Goal: Task Accomplishment & Management: Use online tool/utility

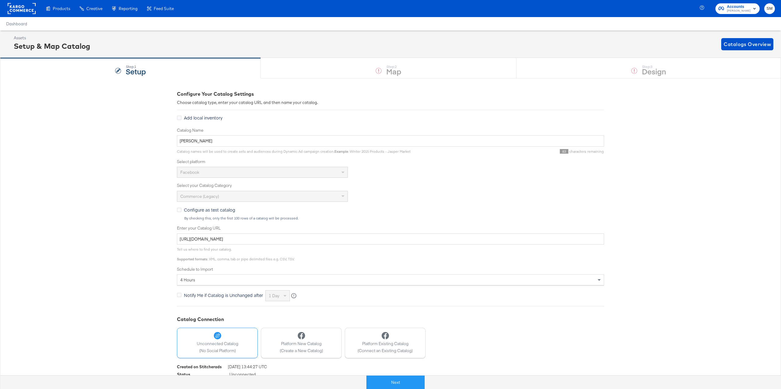
click at [23, 8] on rect at bounding box center [22, 8] width 28 height 11
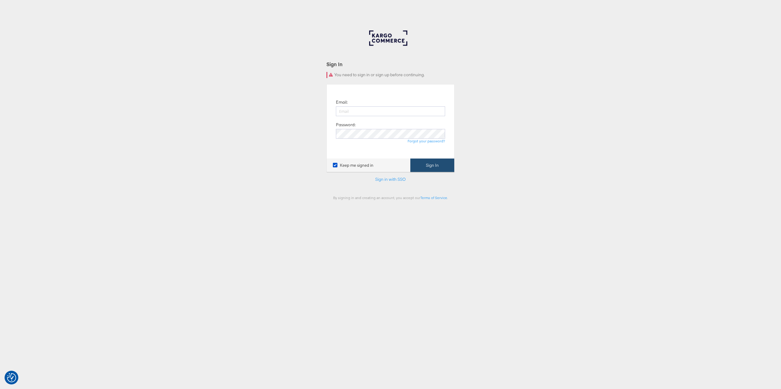
type input "[PERSON_NAME][EMAIL_ADDRESS][PERSON_NAME][DOMAIN_NAME]"
click at [429, 166] on button "Sign In" at bounding box center [432, 166] width 44 height 14
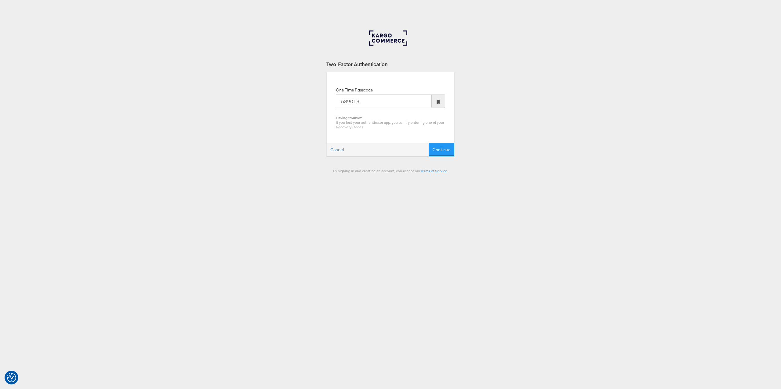
type input "589013"
click at [428, 143] on button "Continue" at bounding box center [441, 150] width 26 height 14
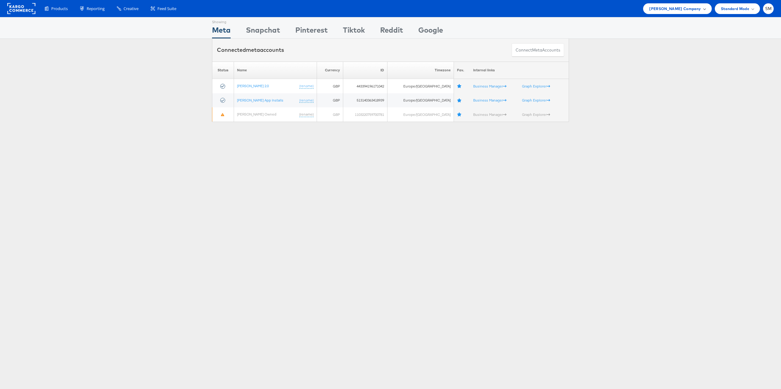
click at [677, 9] on span "[PERSON_NAME] Company" at bounding box center [675, 8] width 52 height 6
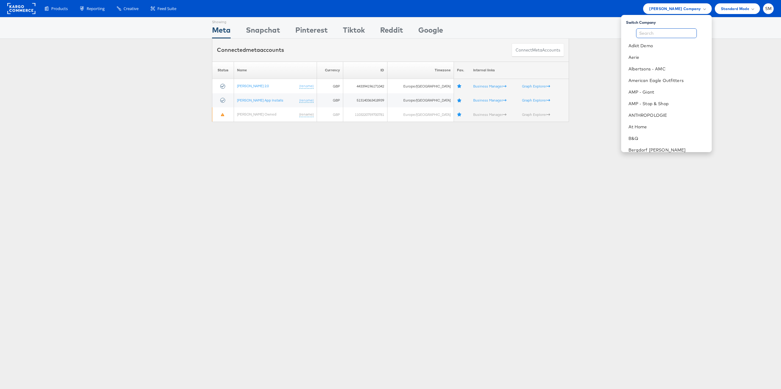
click at [658, 34] on input "text" at bounding box center [666, 33] width 61 height 10
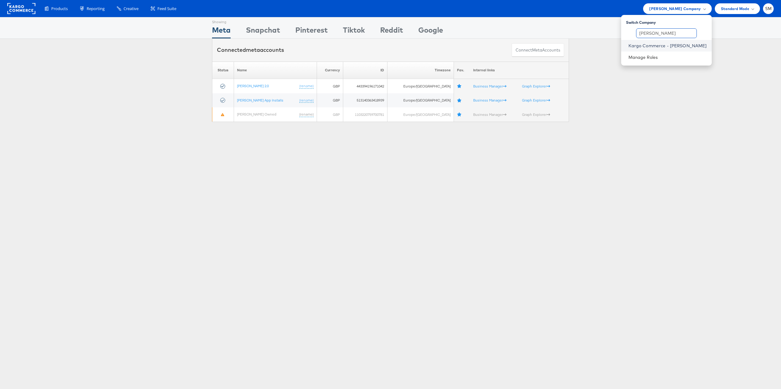
type input "stephen"
click at [684, 46] on link "Kargo Commerce - Stephen Millea" at bounding box center [667, 46] width 78 height 6
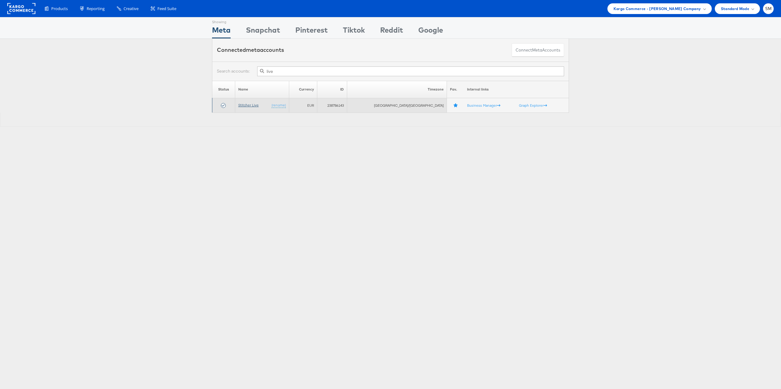
type input "live"
click at [255, 104] on link "Stitcher Live" at bounding box center [248, 105] width 20 height 5
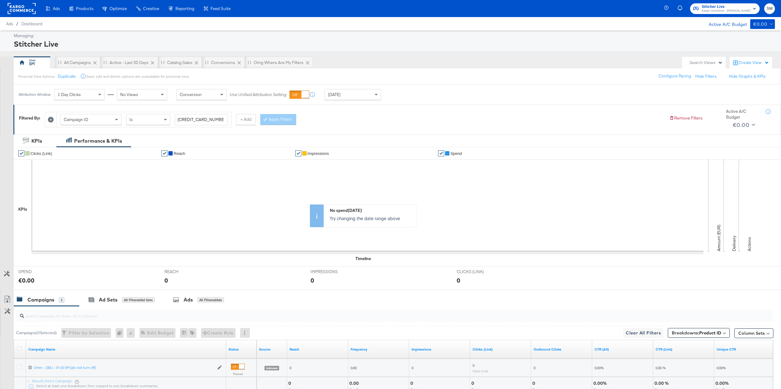
click at [52, 117] on icon at bounding box center [51, 120] width 6 height 6
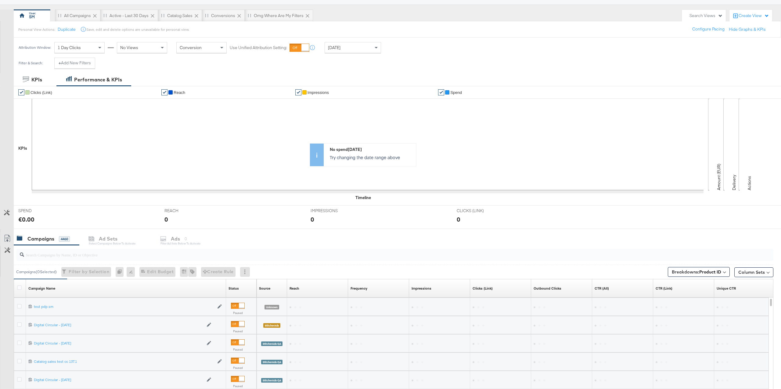
scroll to position [48, 0]
click at [721, 271] on button "Breakdowns: Product ID" at bounding box center [698, 271] width 62 height 10
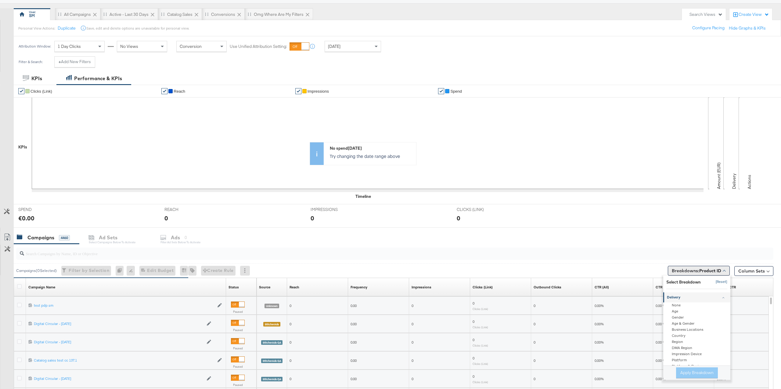
drag, startPoint x: 719, startPoint y: 282, endPoint x: 714, endPoint y: 269, distance: 13.7
click at [719, 282] on button "[Reset]" at bounding box center [719, 282] width 15 height 10
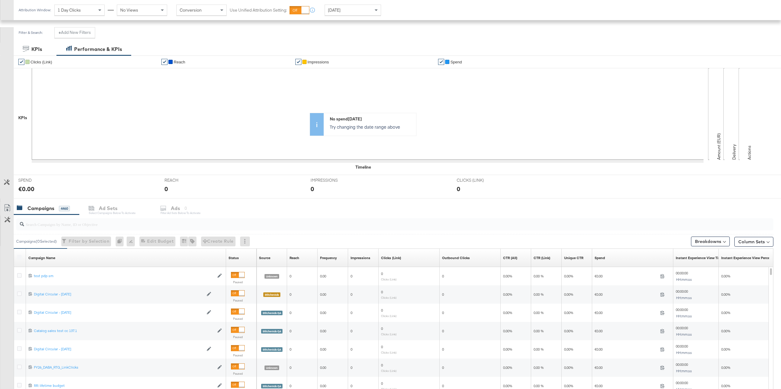
scroll to position [91, 0]
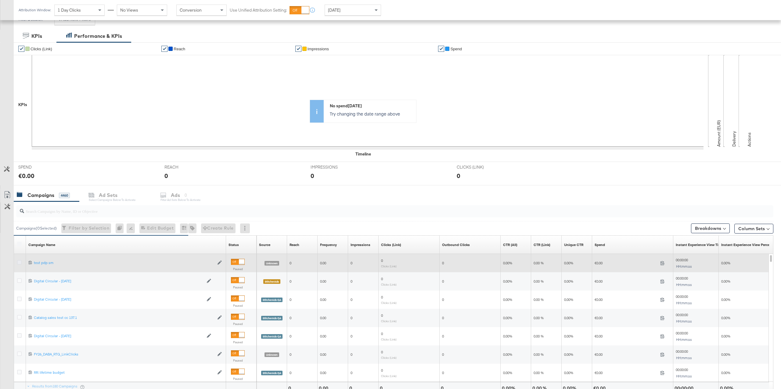
click at [21, 263] on icon at bounding box center [19, 262] width 5 height 5
click at [0, 0] on input "checkbox" at bounding box center [0, 0] width 0 height 0
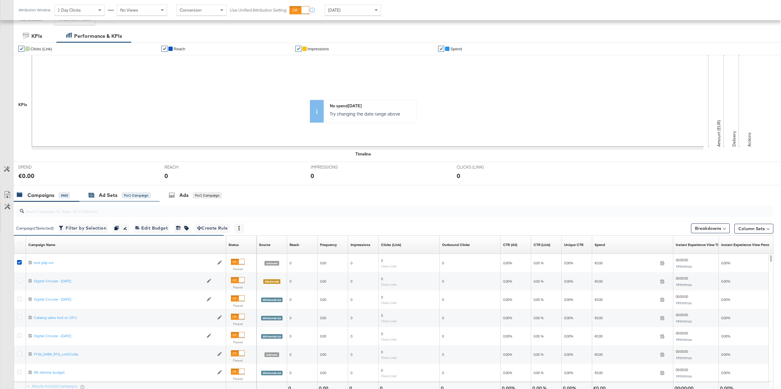
click at [124, 198] on div "for 1 Campaign" at bounding box center [136, 195] width 28 height 5
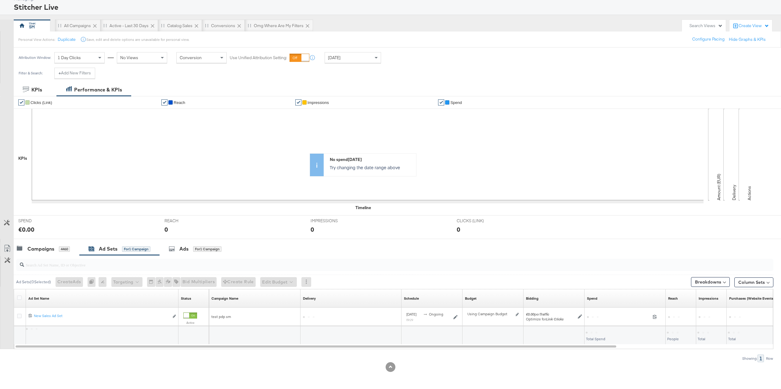
scroll to position [37, 0]
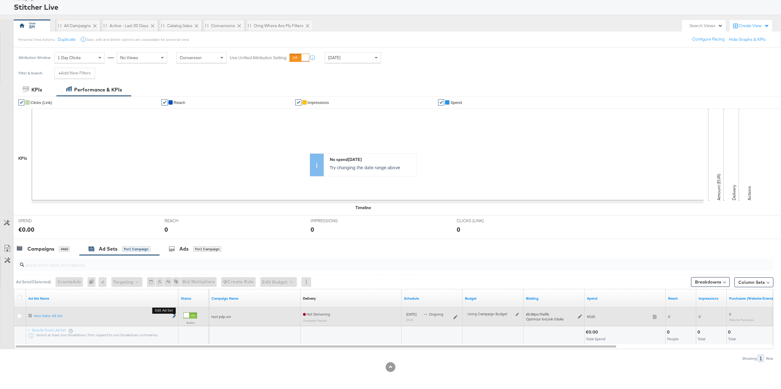
click at [174, 316] on icon "link" at bounding box center [174, 316] width 3 height 3
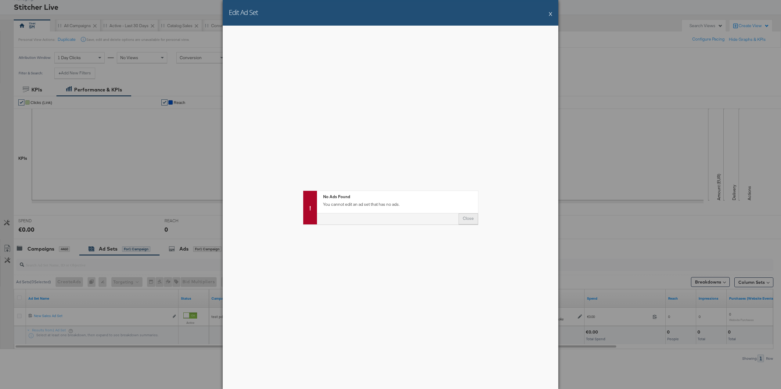
click at [471, 220] on button "Close" at bounding box center [468, 218] width 20 height 11
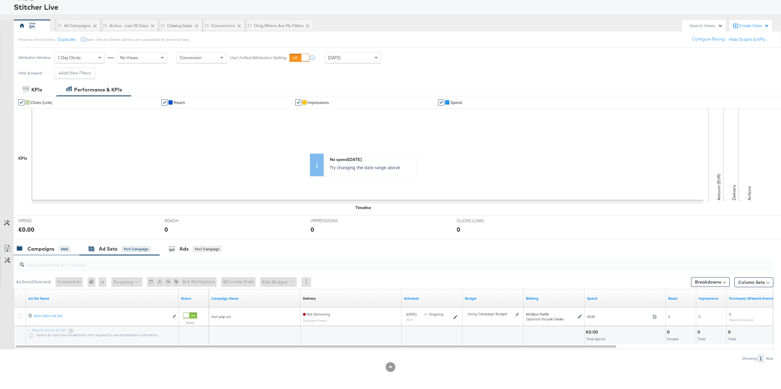
click at [48, 252] on div "Campaigns" at bounding box center [40, 248] width 27 height 7
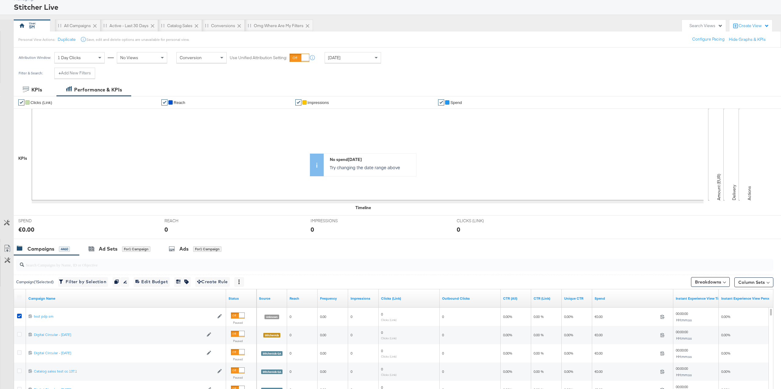
click at [52, 263] on input "search" at bounding box center [363, 262] width 678 height 12
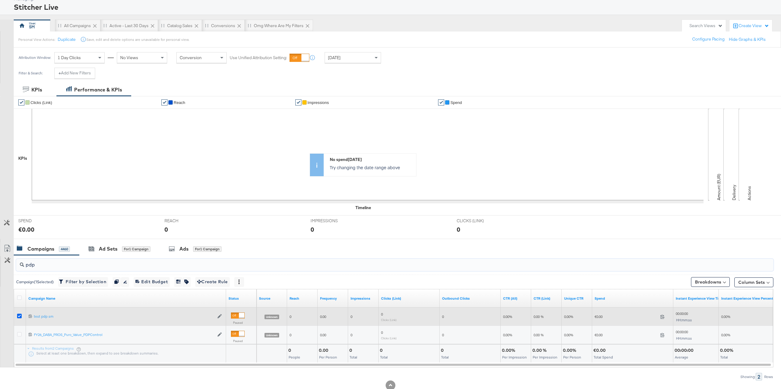
click at [20, 316] on icon at bounding box center [19, 316] width 5 height 5
click at [0, 0] on input "checkbox" at bounding box center [0, 0] width 0 height 0
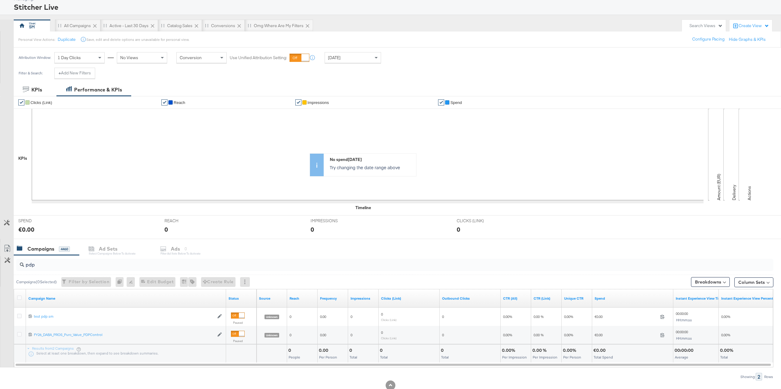
click at [41, 267] on input "pdp" at bounding box center [363, 262] width 678 height 12
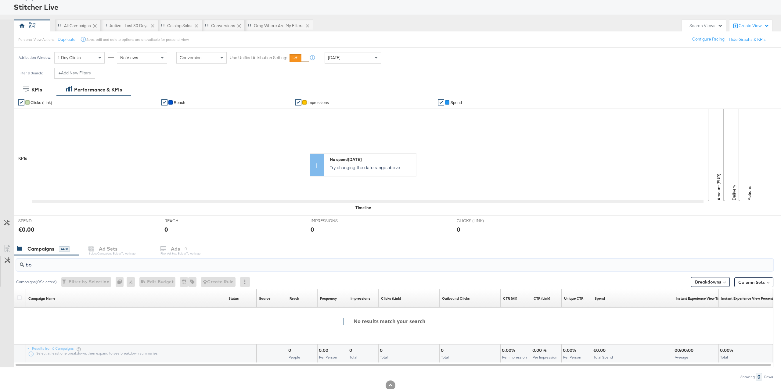
type input "b"
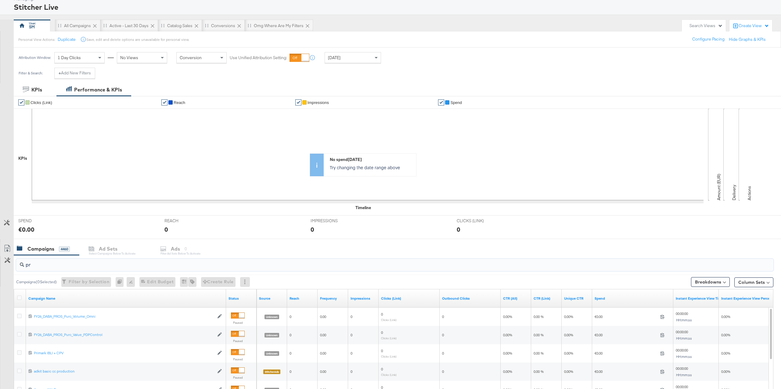
type input "p"
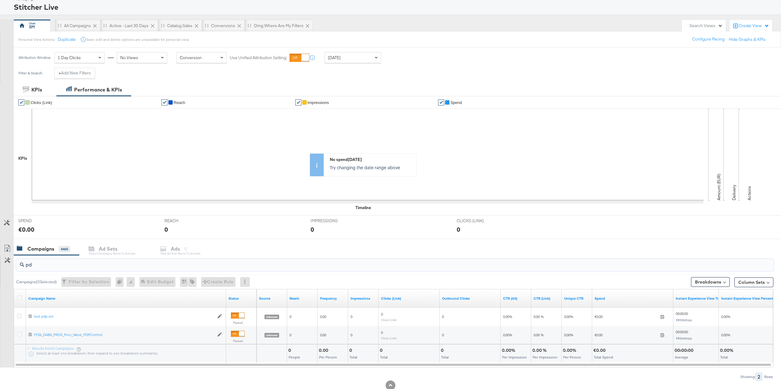
type input "p"
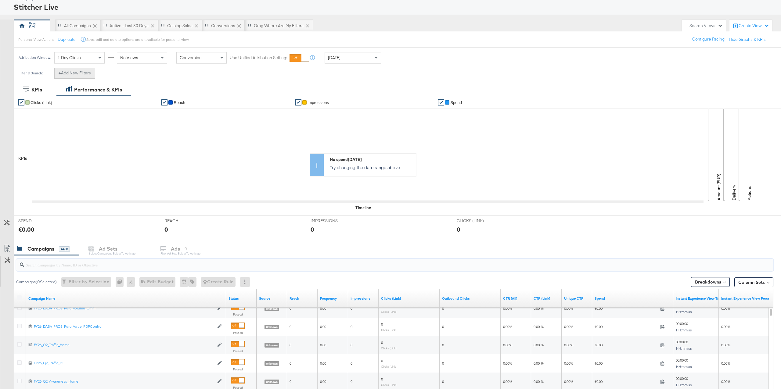
click at [82, 76] on button "+ Add New Filters" at bounding box center [74, 73] width 41 height 11
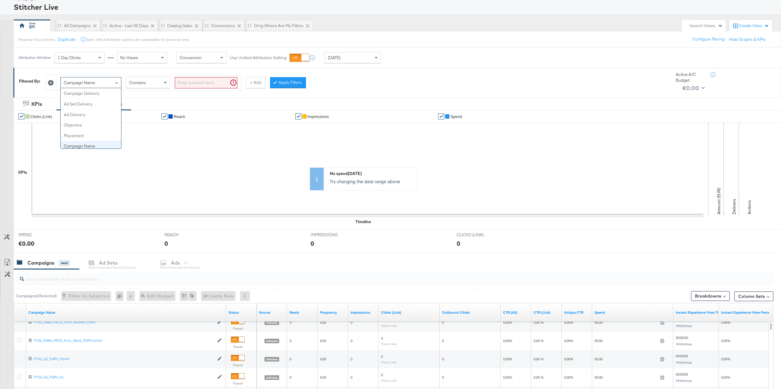
click at [82, 83] on span "Campaign Name" at bounding box center [79, 82] width 31 height 5
click at [75, 81] on span "Campaign Name" at bounding box center [79, 82] width 31 height 5
type input "obj"
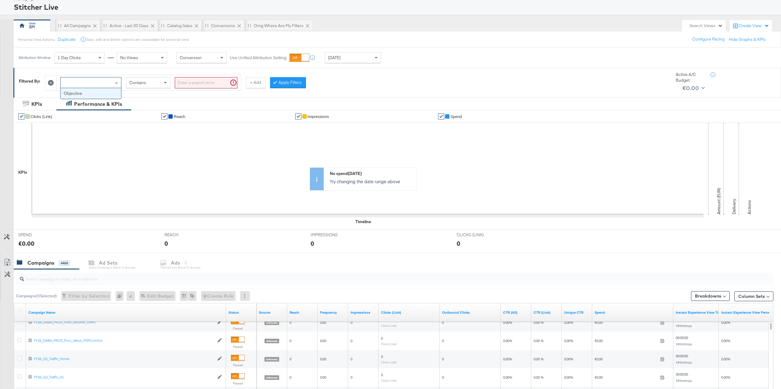
drag, startPoint x: 88, startPoint y: 95, endPoint x: 94, endPoint y: 93, distance: 6.7
click at [182, 84] on div "Select values" at bounding box center [197, 82] width 45 height 10
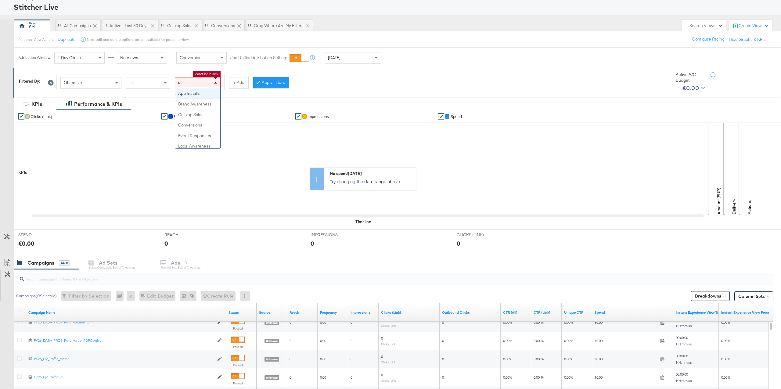
type input "sa"
click at [274, 84] on button "Apply Filters" at bounding box center [276, 82] width 36 height 11
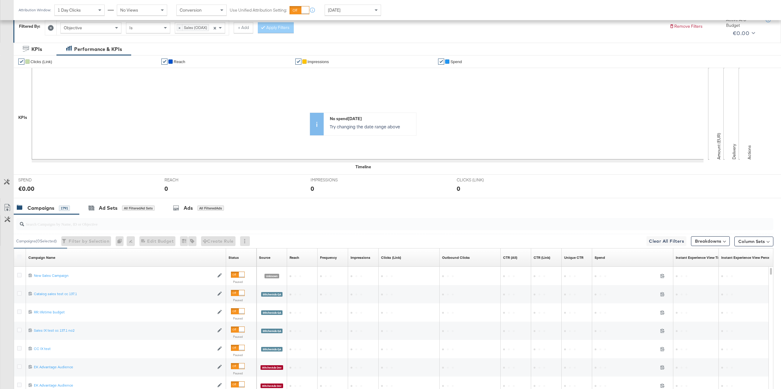
scroll to position [92, 0]
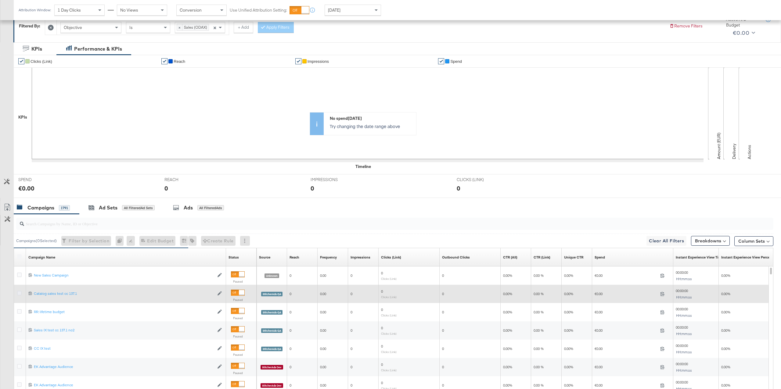
click at [19, 295] on icon at bounding box center [19, 293] width 5 height 5
click at [0, 0] on input "checkbox" at bounding box center [0, 0] width 0 height 0
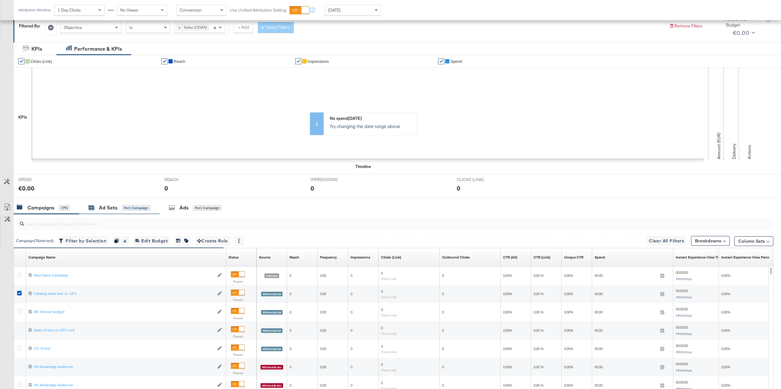
click at [115, 208] on div "Ad Sets" at bounding box center [108, 207] width 19 height 7
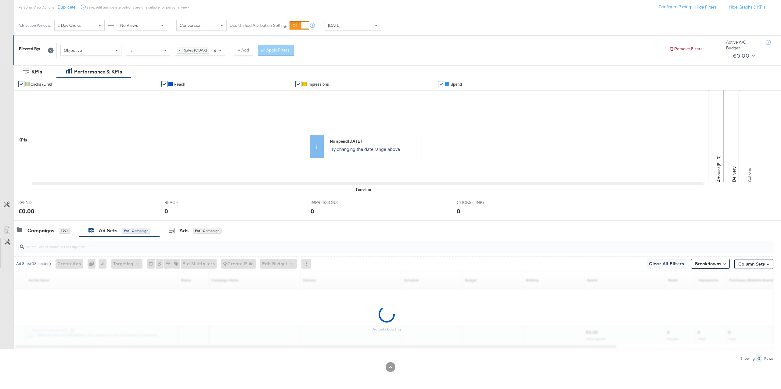
scroll to position [51, 0]
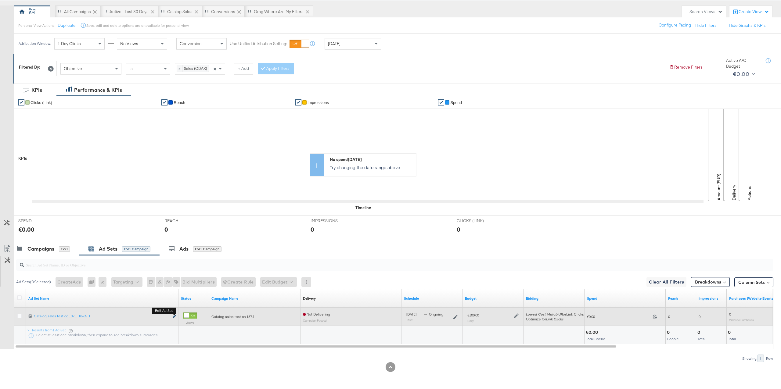
click at [173, 316] on icon "link" at bounding box center [174, 316] width 3 height 3
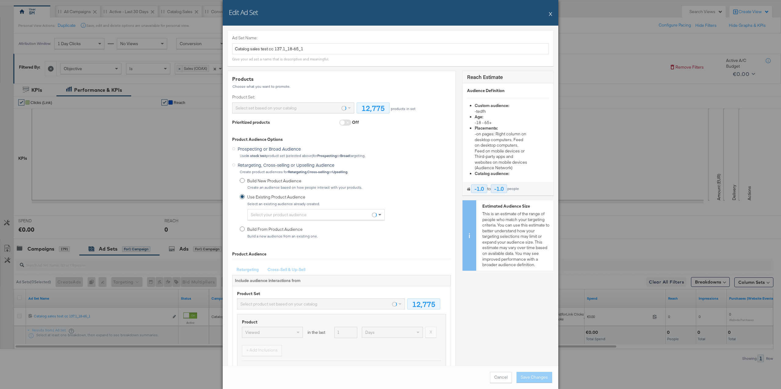
click at [348, 124] on span at bounding box center [345, 123] width 12 height 6
click at [502, 379] on button "Cancel" at bounding box center [501, 377] width 22 height 11
